Goal: Information Seeking & Learning: Learn about a topic

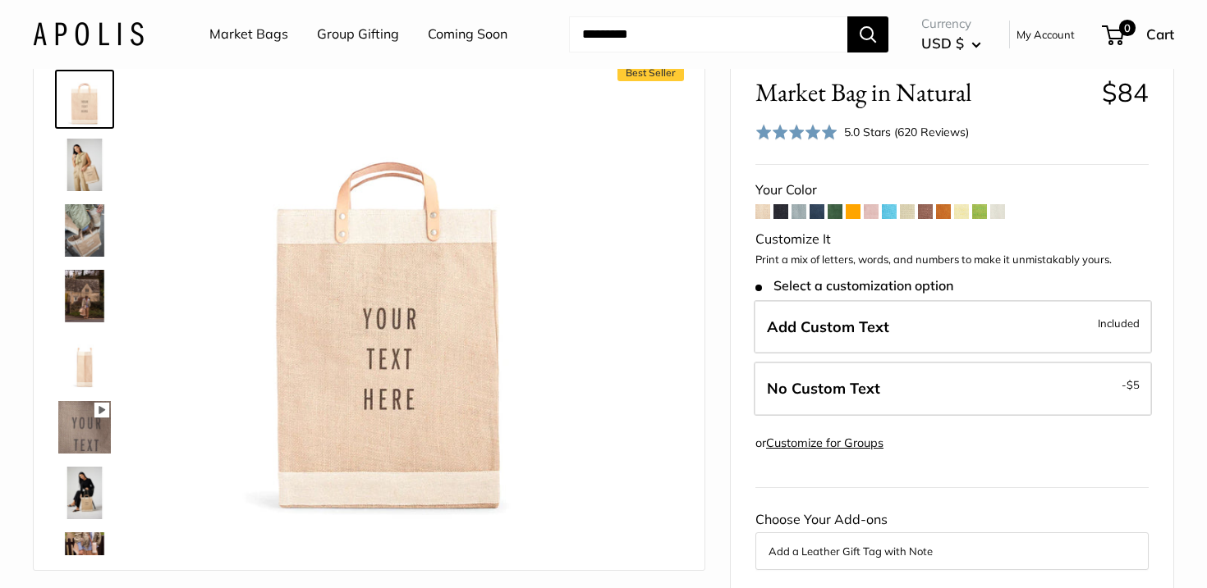
scroll to position [63, 0]
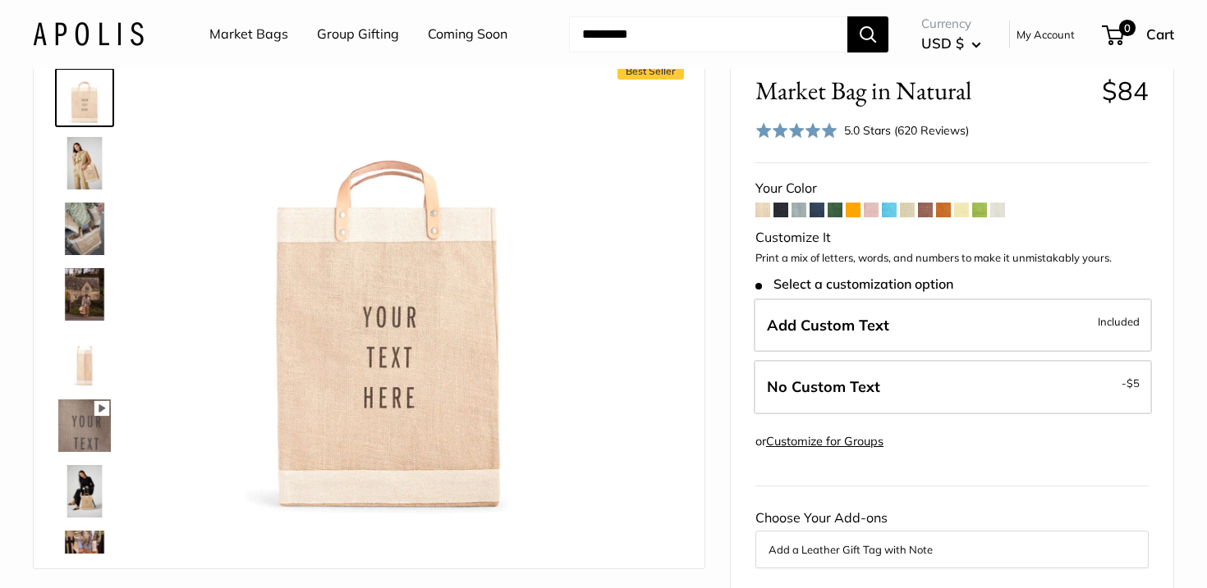
click at [88, 165] on img at bounding box center [84, 163] width 53 height 53
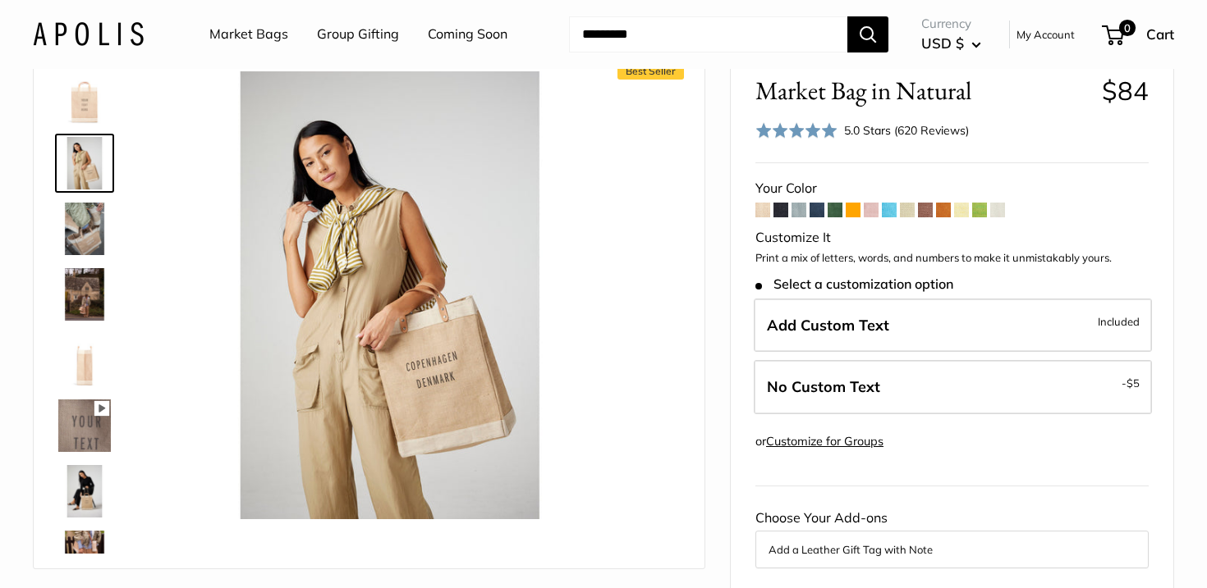
click at [85, 229] on img at bounding box center [84, 229] width 53 height 53
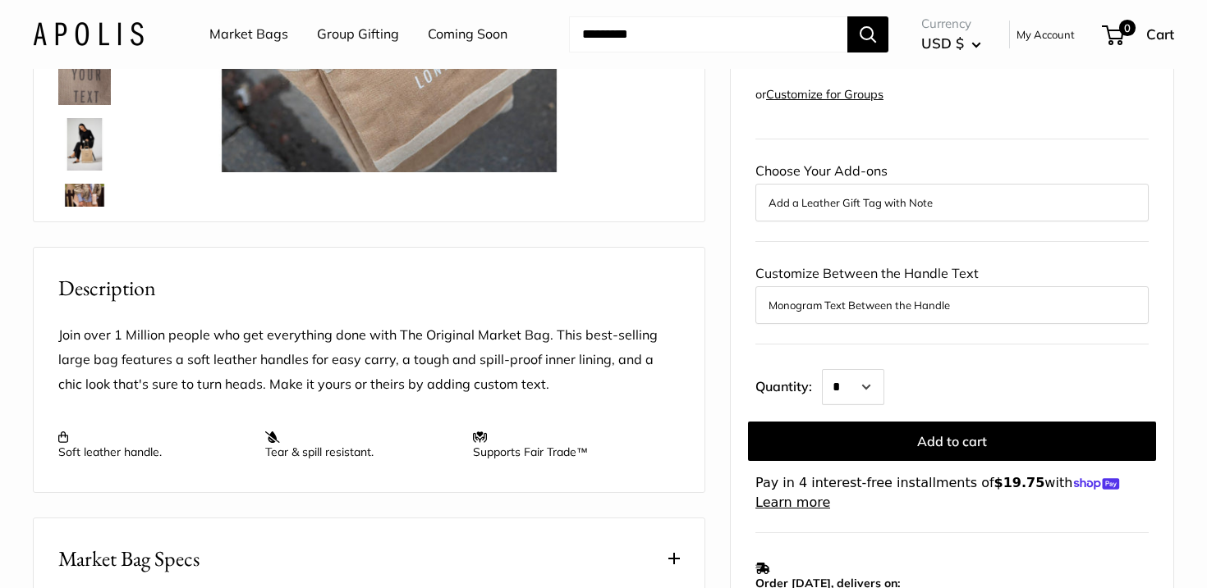
scroll to position [442, 0]
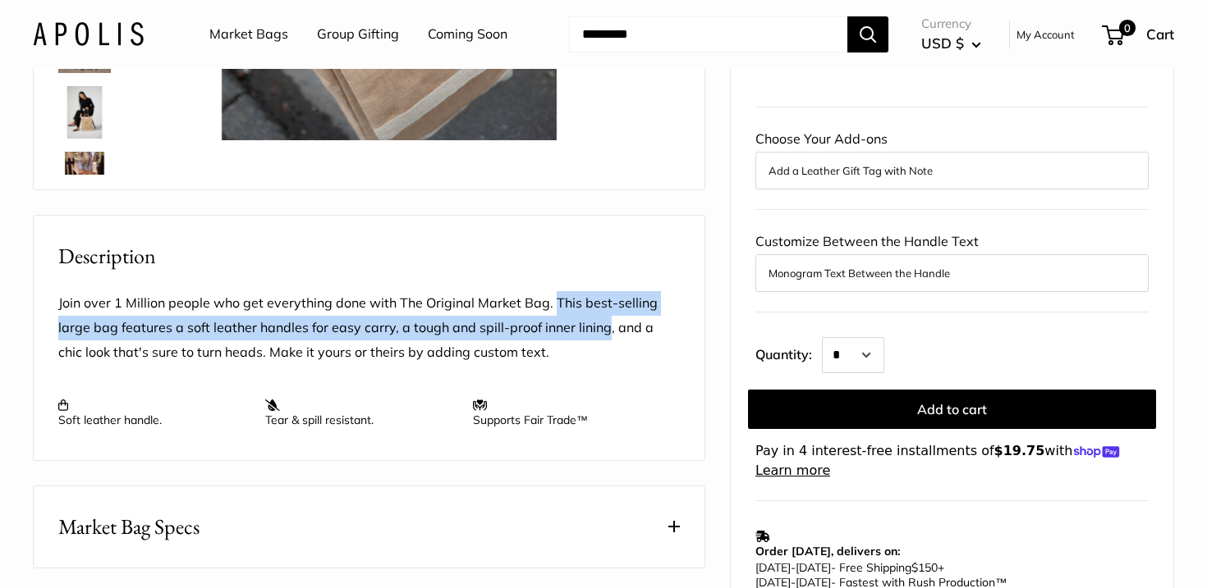
drag, startPoint x: 553, startPoint y: 323, endPoint x: 603, endPoint y: 350, distance: 56.5
click at [603, 350] on p "Join over 1 Million people who get everything done with The Original Market Bag…" at bounding box center [368, 328] width 621 height 74
copy p "This best-selling large bag features a soft leather handles for easy carry, a t…"
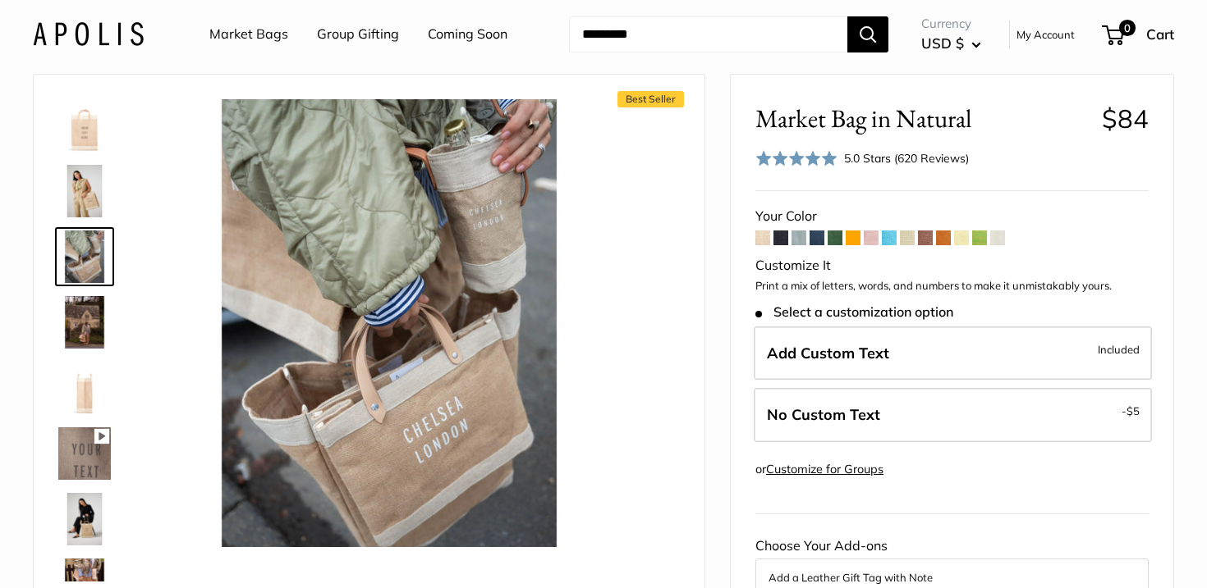
scroll to position [47, 0]
